Goal: Find specific page/section: Find specific page/section

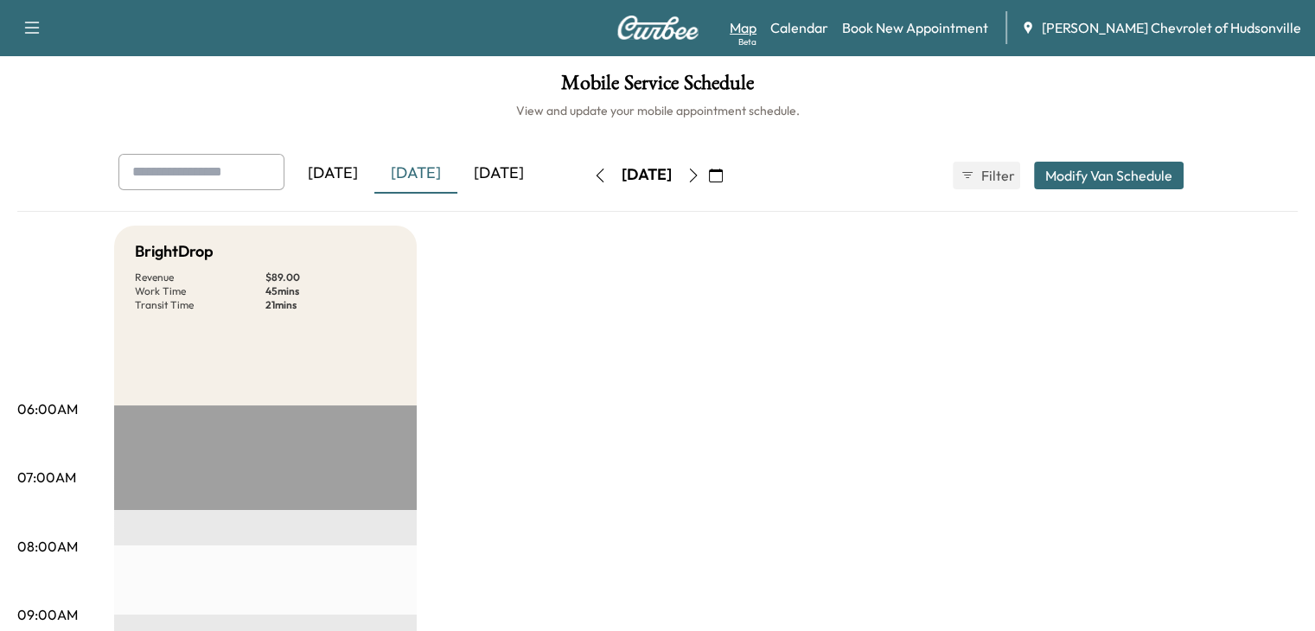
click at [756, 35] on div "Beta" at bounding box center [747, 41] width 18 height 13
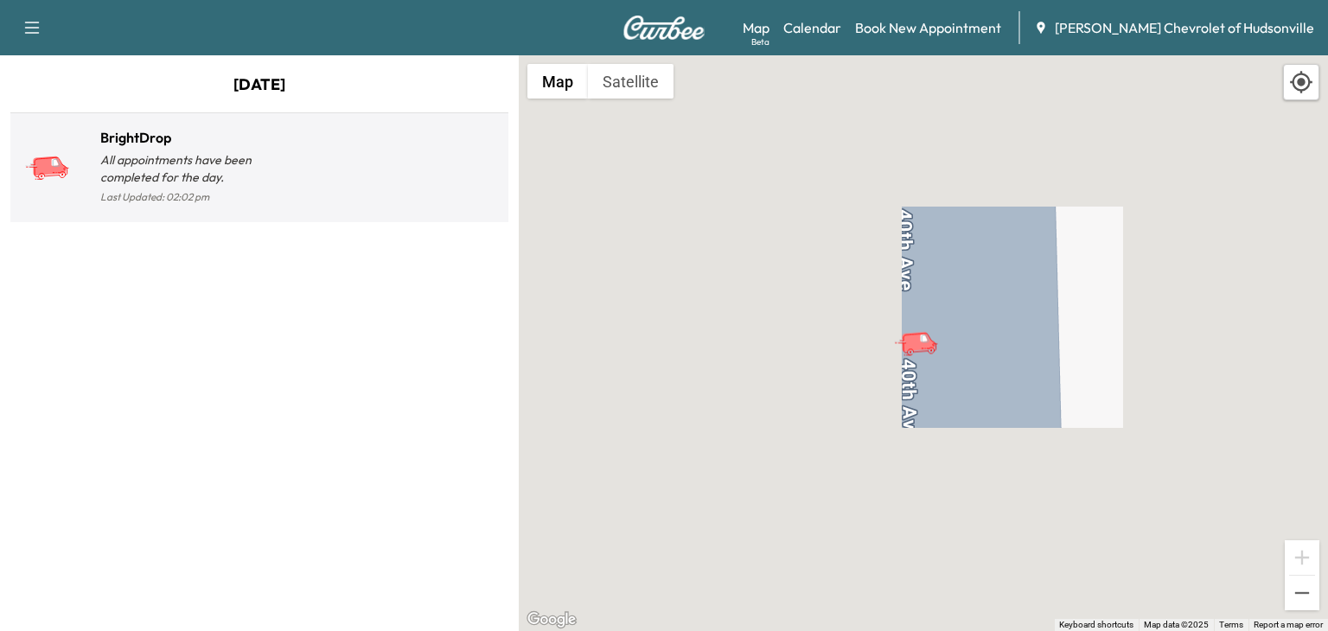
click at [149, 134] on h1 "BrightDrop" at bounding box center [179, 137] width 159 height 21
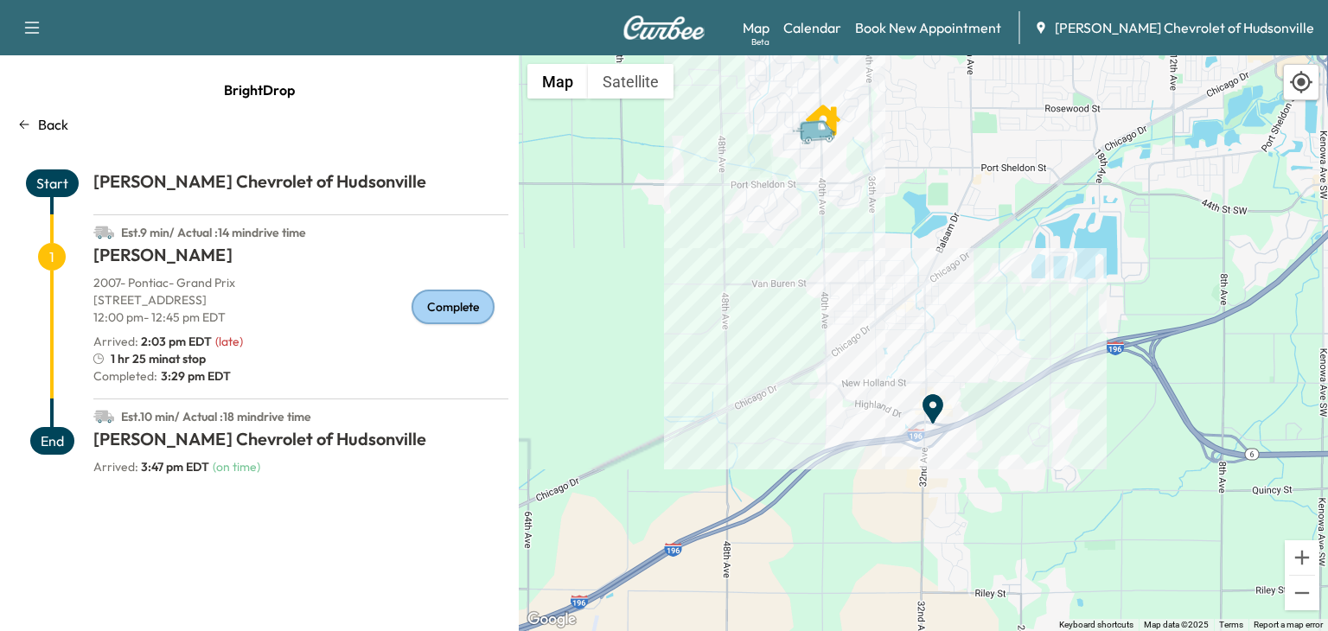
drag, startPoint x: 759, startPoint y: 313, endPoint x: 710, endPoint y: 241, distance: 86.5
click at [710, 241] on div "To activate drag with keyboard, press Alt + Enter. Once in keyboard drag state,…" at bounding box center [923, 343] width 809 height 576
click at [769, 35] on div "Beta" at bounding box center [760, 41] width 18 height 13
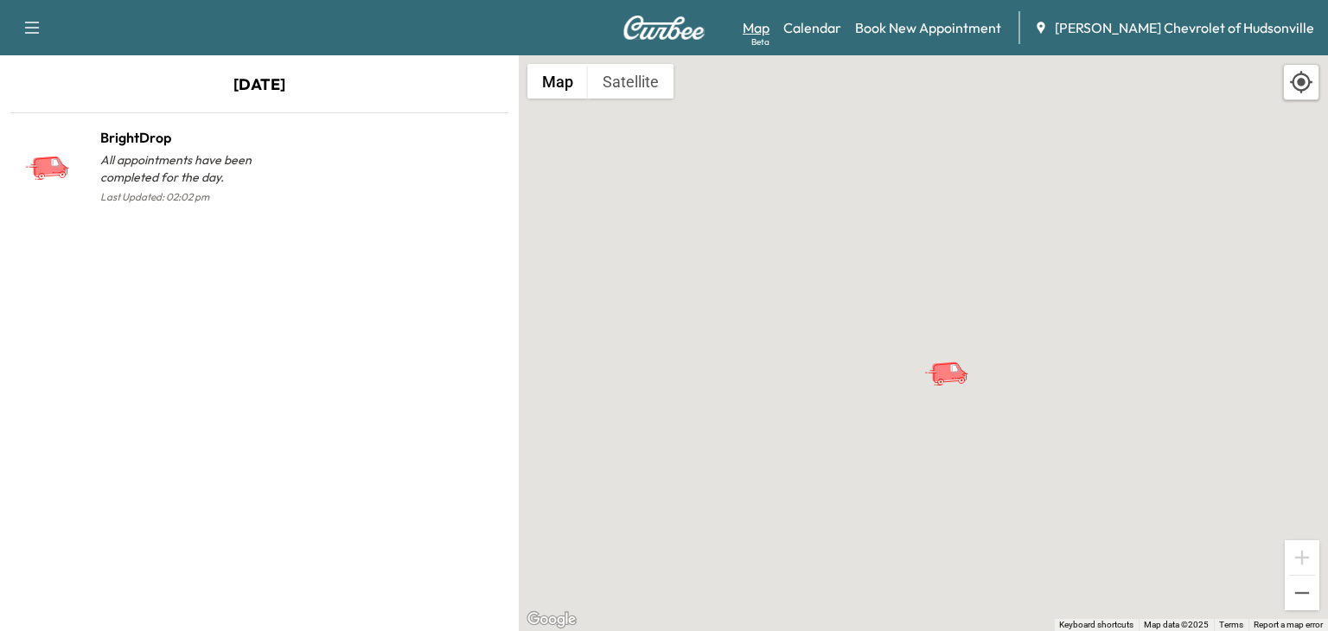
click at [769, 26] on link "Map Beta" at bounding box center [755, 27] width 27 height 21
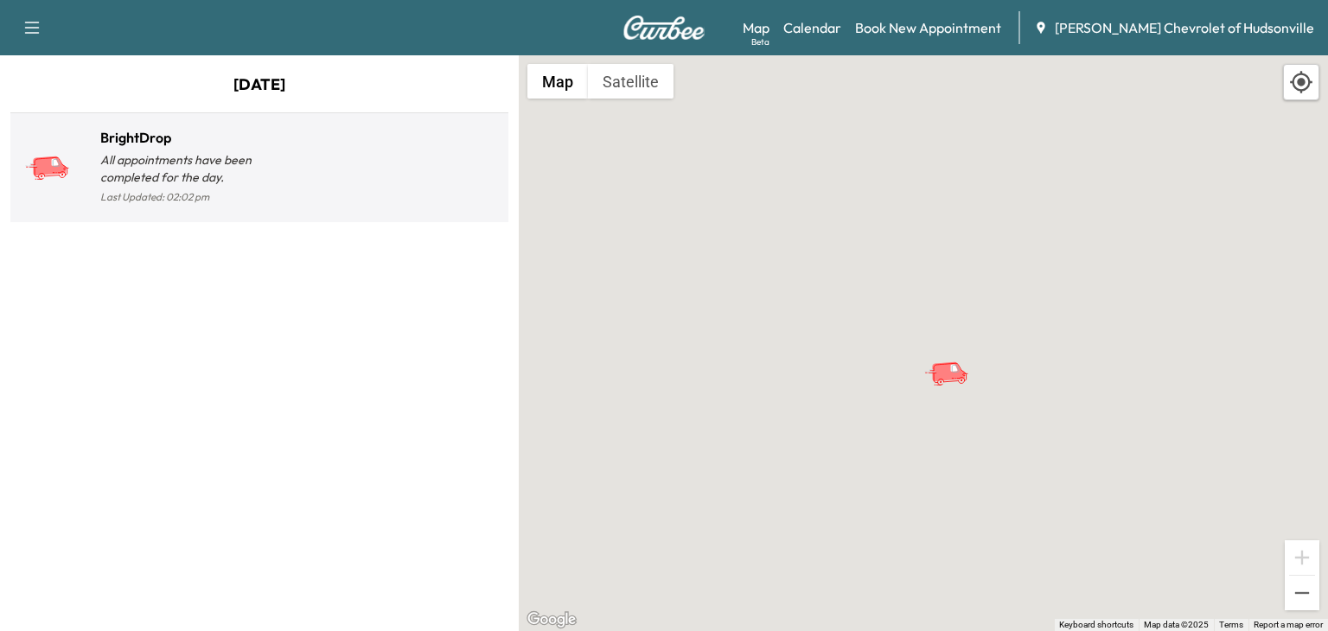
click at [158, 167] on p "All appointments have been completed for the day." at bounding box center [179, 168] width 159 height 35
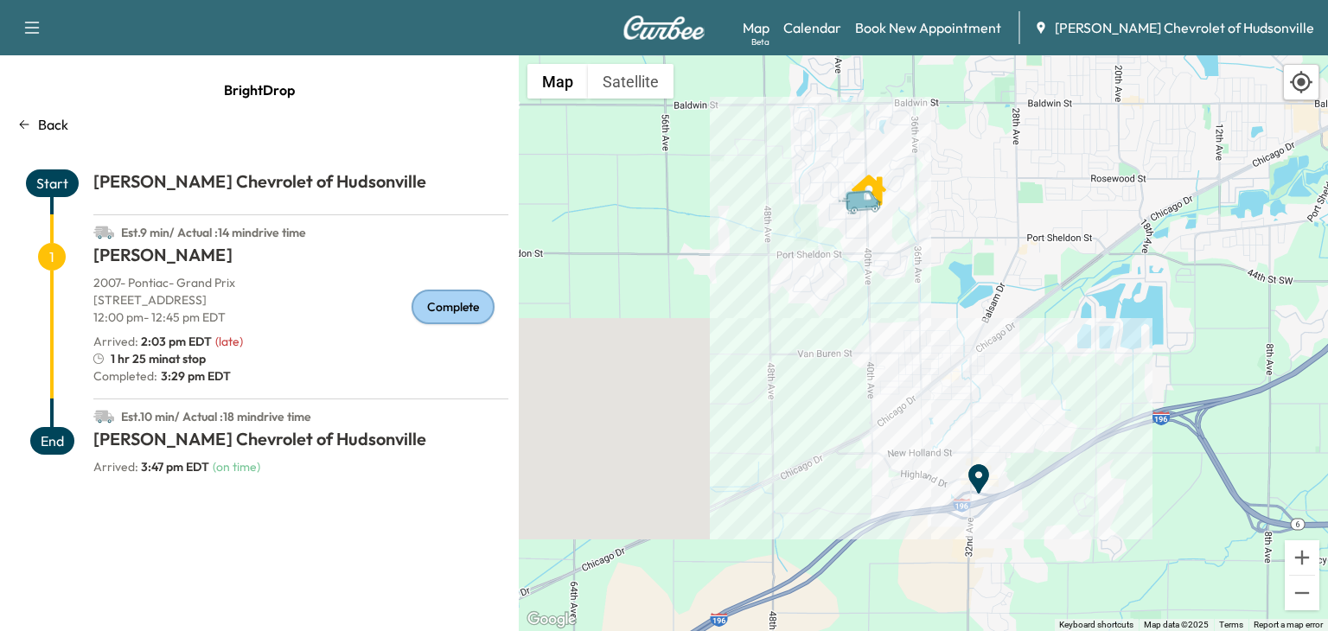
click at [864, 207] on icon "Van" at bounding box center [861, 199] width 35 height 21
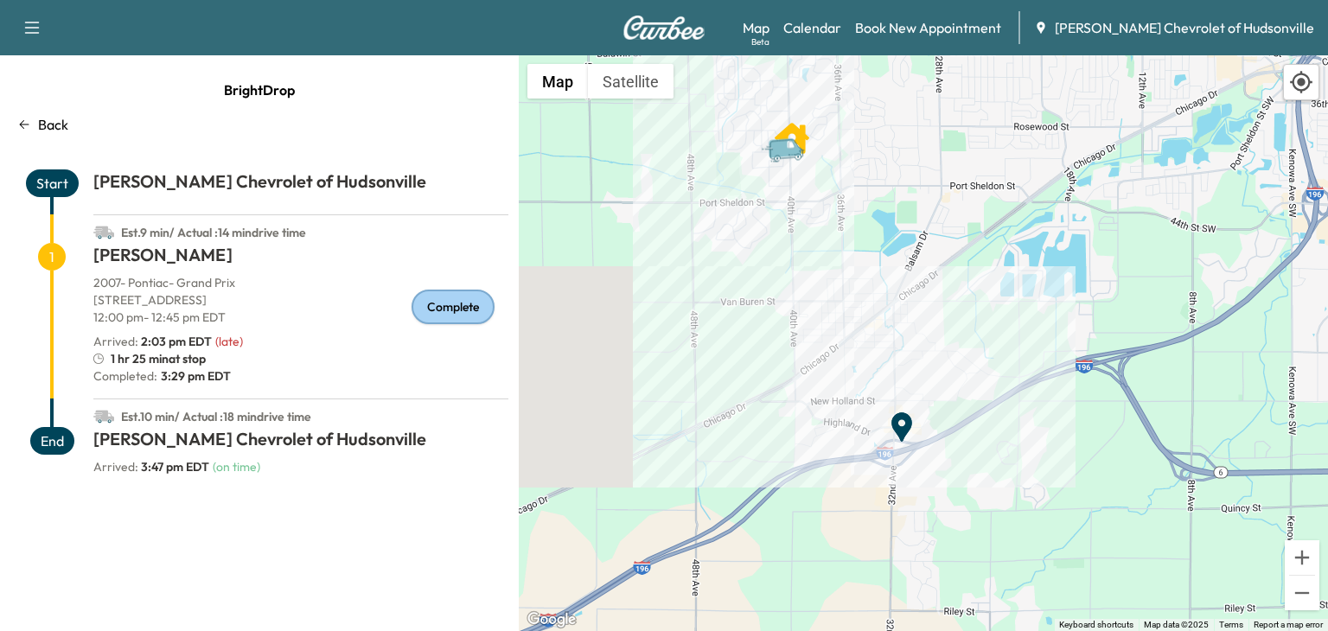
drag, startPoint x: 789, startPoint y: 341, endPoint x: 710, endPoint y: 290, distance: 94.5
click at [710, 290] on div "To activate drag with keyboard, press Alt + Enter. Once in keyboard drag state,…" at bounding box center [923, 343] width 809 height 576
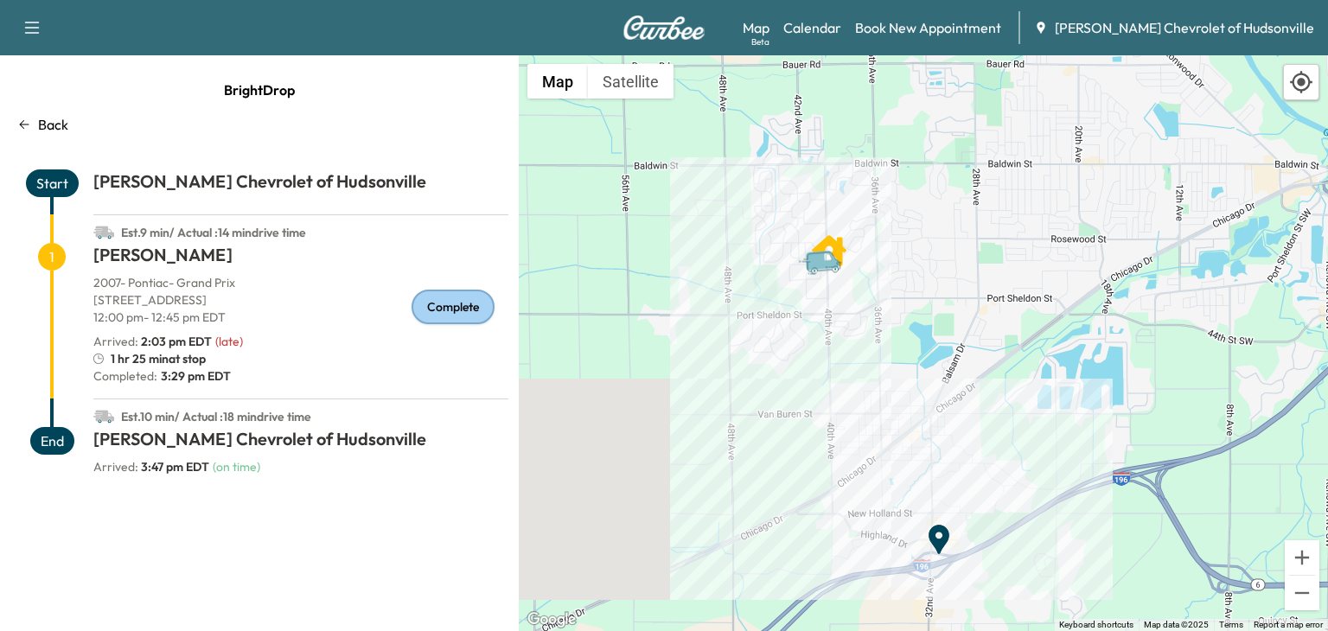
drag, startPoint x: 786, startPoint y: 276, endPoint x: 756, endPoint y: 568, distance: 293.6
click at [756, 568] on div "To activate drag with keyboard, press Alt + Enter. Once in keyboard drag state,…" at bounding box center [923, 343] width 809 height 576
